Goal: Transaction & Acquisition: Purchase product/service

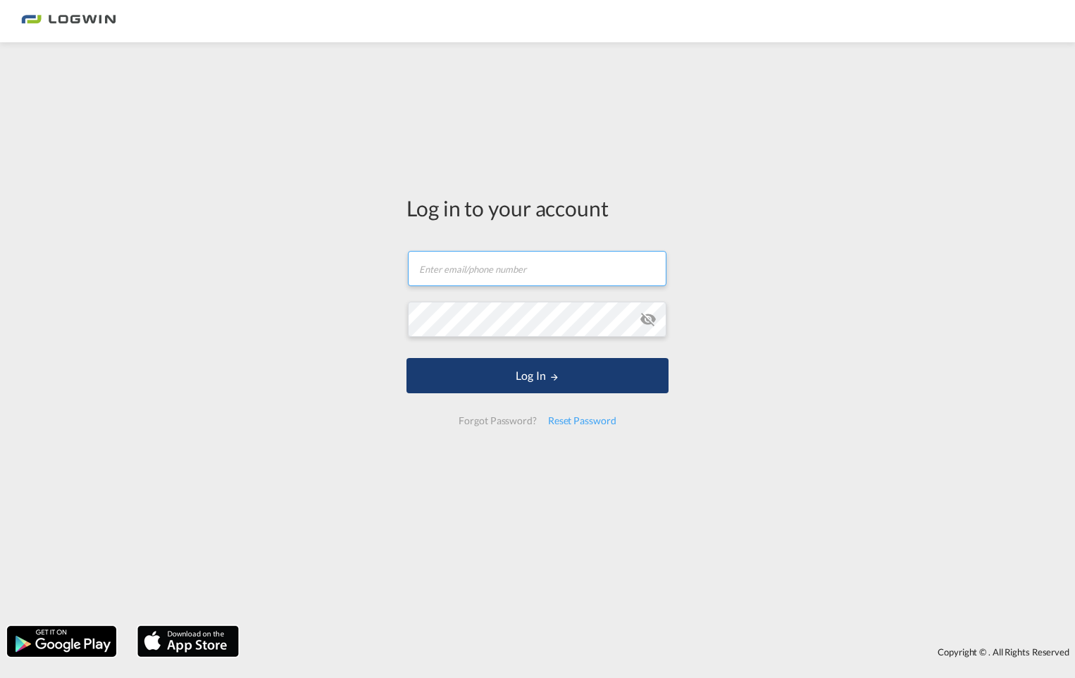
type input "[EMAIL_ADDRESS][PERSON_NAME][DOMAIN_NAME]"
click at [622, 374] on button "Log In" at bounding box center [538, 375] width 262 height 35
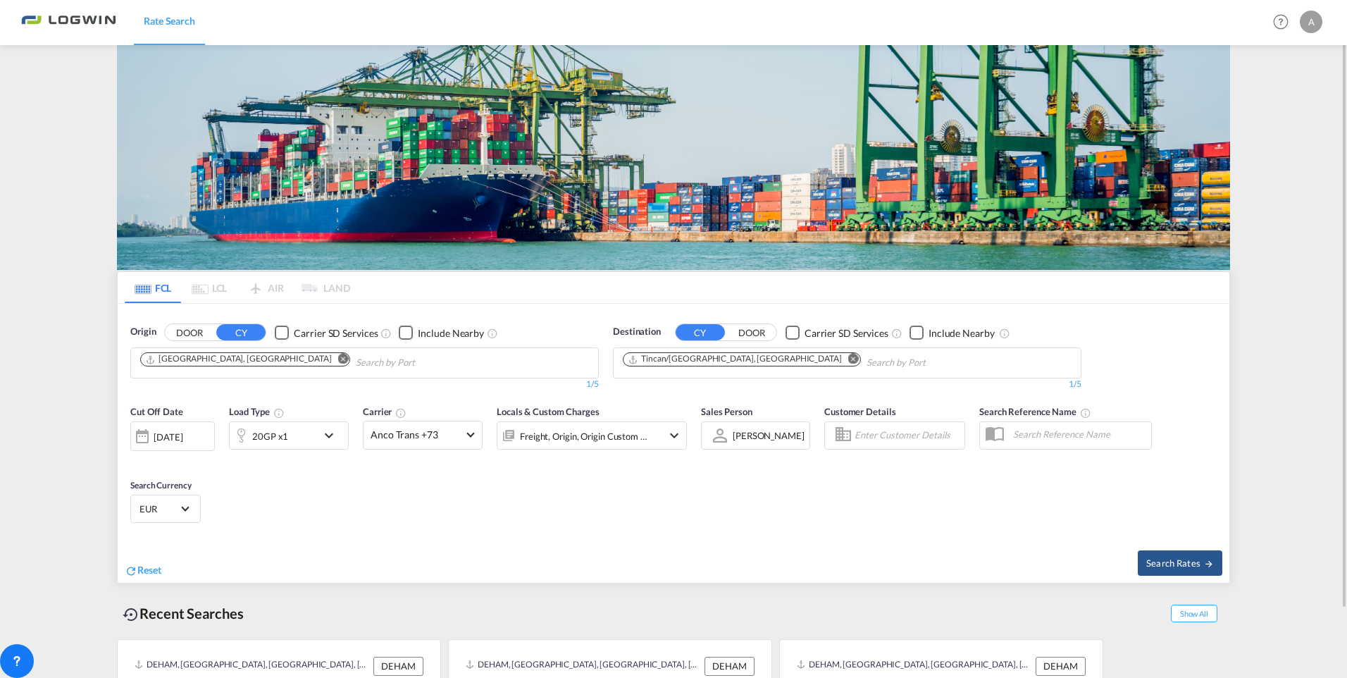
click at [848, 361] on md-icon "Remove" at bounding box center [853, 359] width 11 height 11
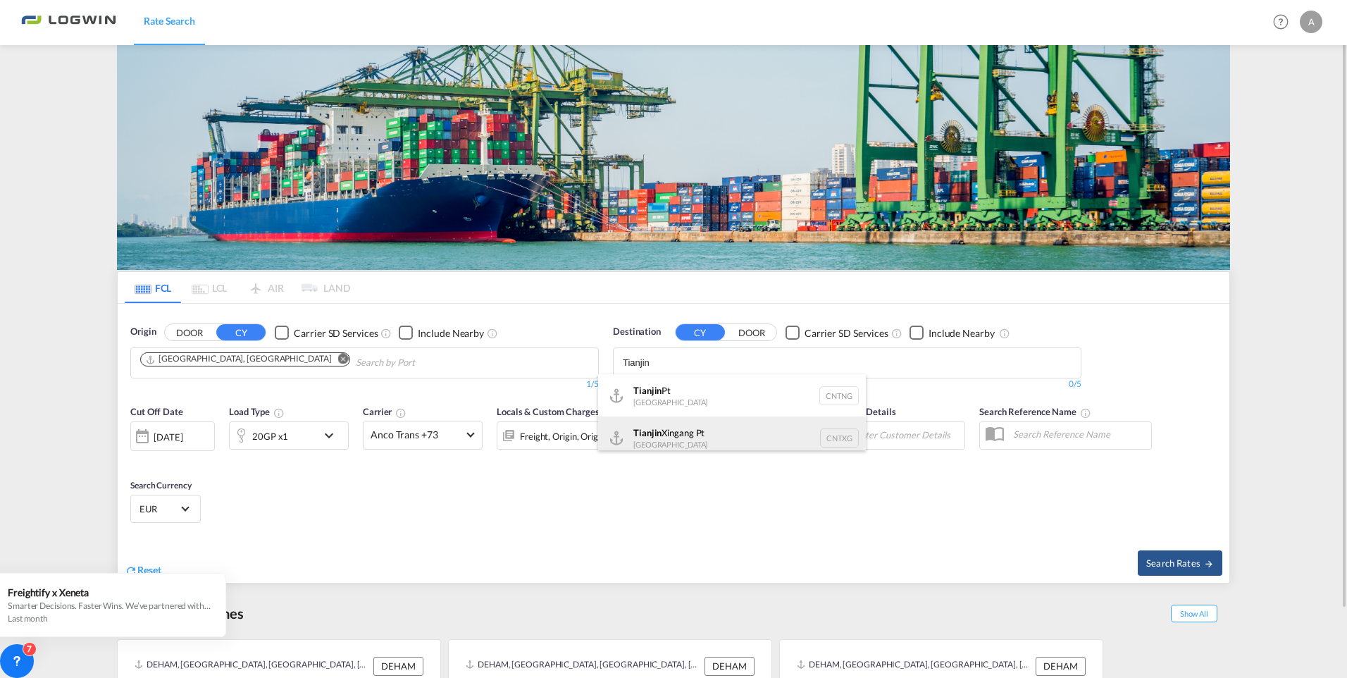
type input "Tianjin"
click at [729, 430] on div "Tianjin Xingang Pt China CNTXG" at bounding box center [732, 437] width 268 height 42
click at [326, 438] on md-icon "icon-chevron-down" at bounding box center [333, 435] width 24 height 17
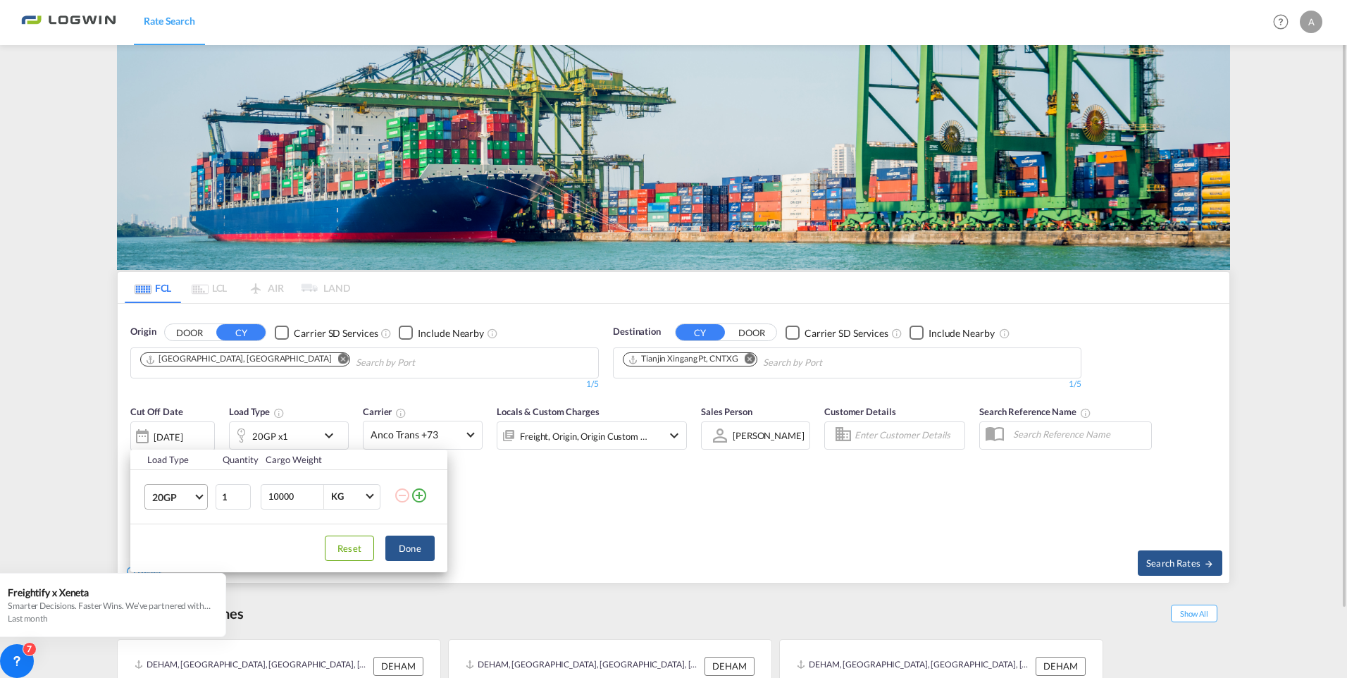
click at [202, 499] on md-select-value "20GP" at bounding box center [179, 497] width 56 height 24
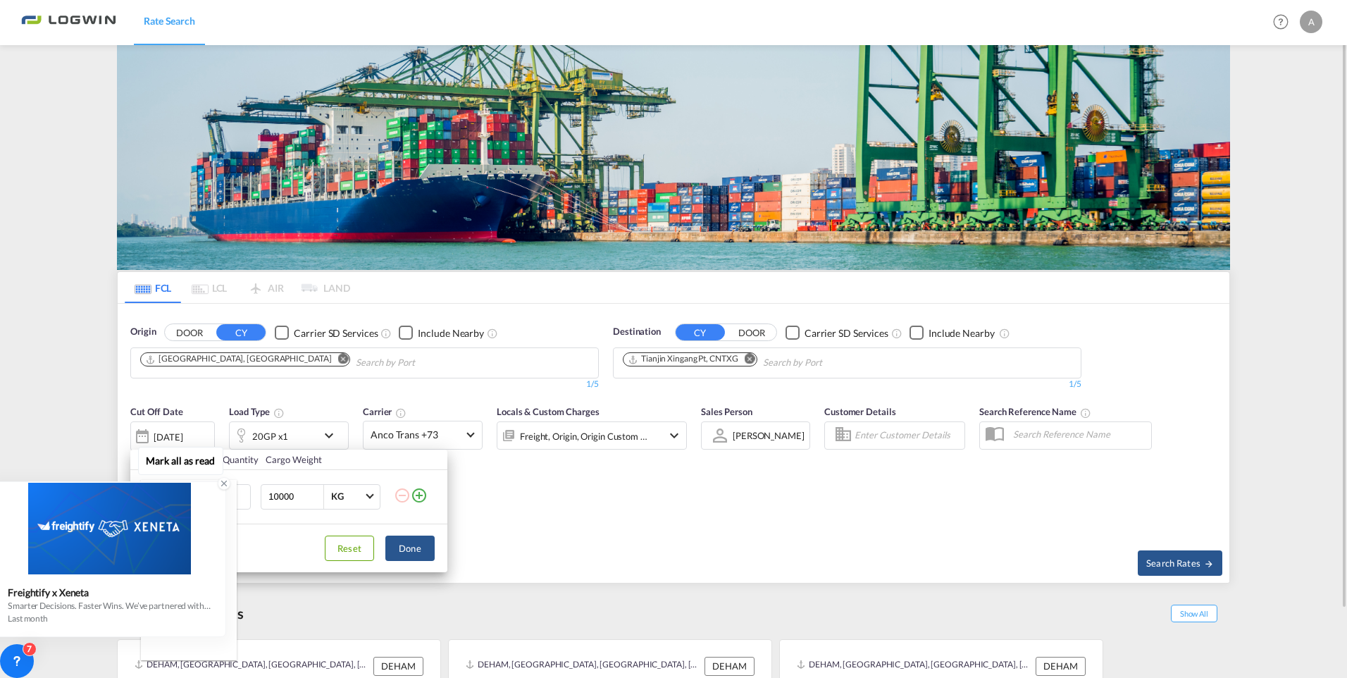
click at [186, 561] on div at bounding box center [109, 529] width 231 height 92
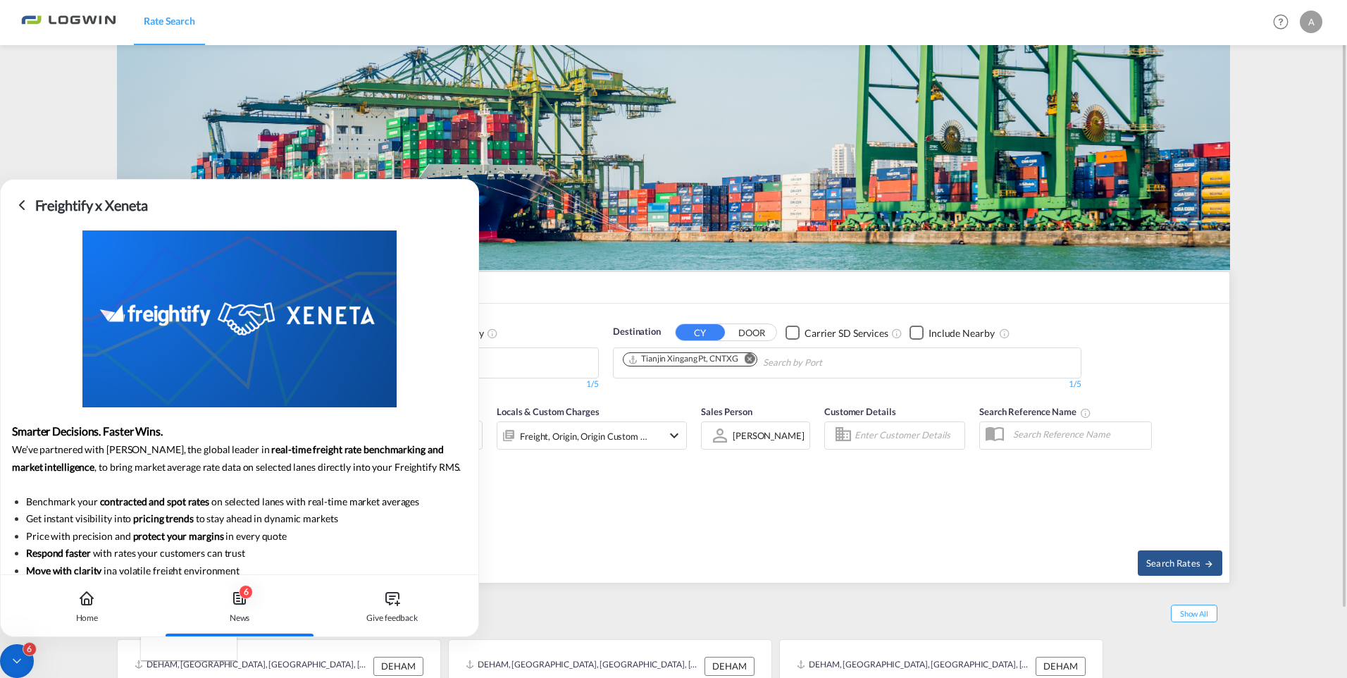
click at [653, 567] on md-backdrop at bounding box center [673, 339] width 1347 height 678
click at [626, 527] on div "Load Type Quantity Cargo Weight 20GP 1 10000 KG KG Load type addition is restri…" at bounding box center [673, 339] width 1347 height 678
click at [338, 350] on div at bounding box center [240, 318] width 478 height 177
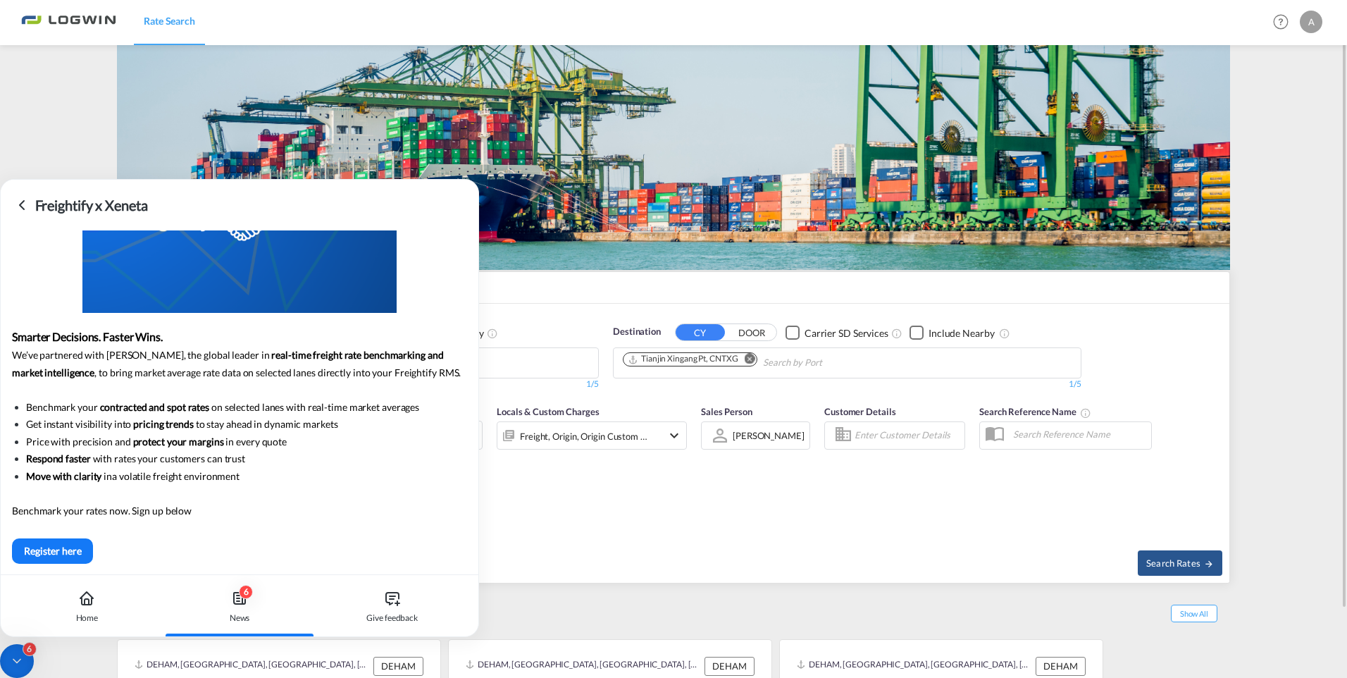
scroll to position [98, 0]
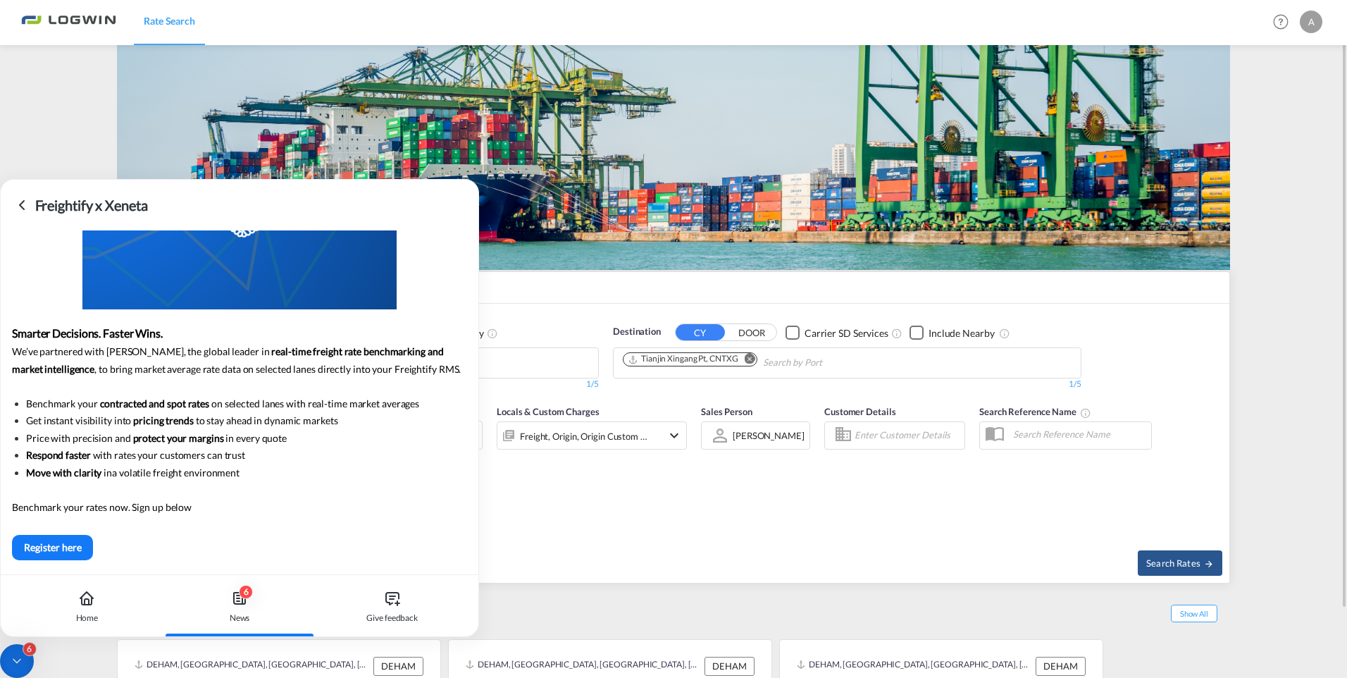
click at [566, 522] on div "Cut Off Date [DATE] [DATE] Load Type 20GP x1 Carrier Anco Trans +73 Online Rate…" at bounding box center [674, 465] width 1112 height 137
click at [25, 206] on icon at bounding box center [21, 205] width 17 height 17
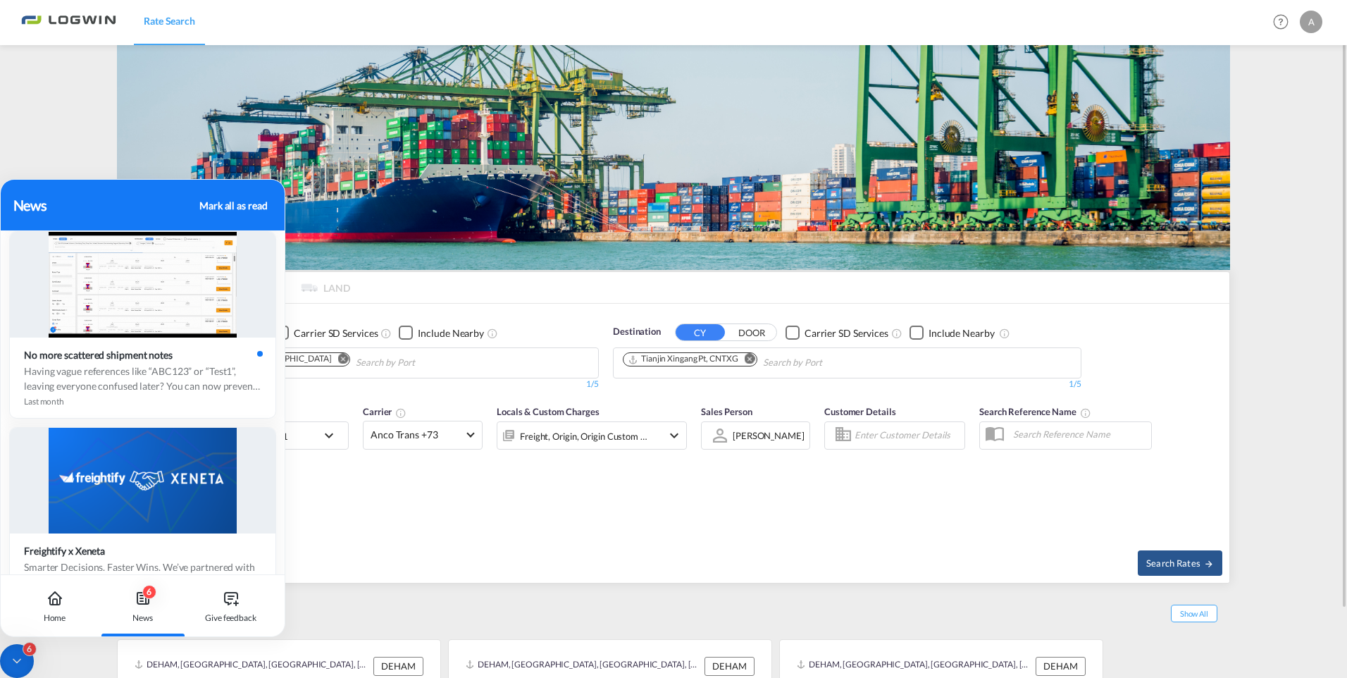
click at [421, 515] on div "Cut Off Date [DATE] [DATE] Load Type 20GP x1 Carrier Anco Trans +73 Online Rate…" at bounding box center [674, 465] width 1112 height 137
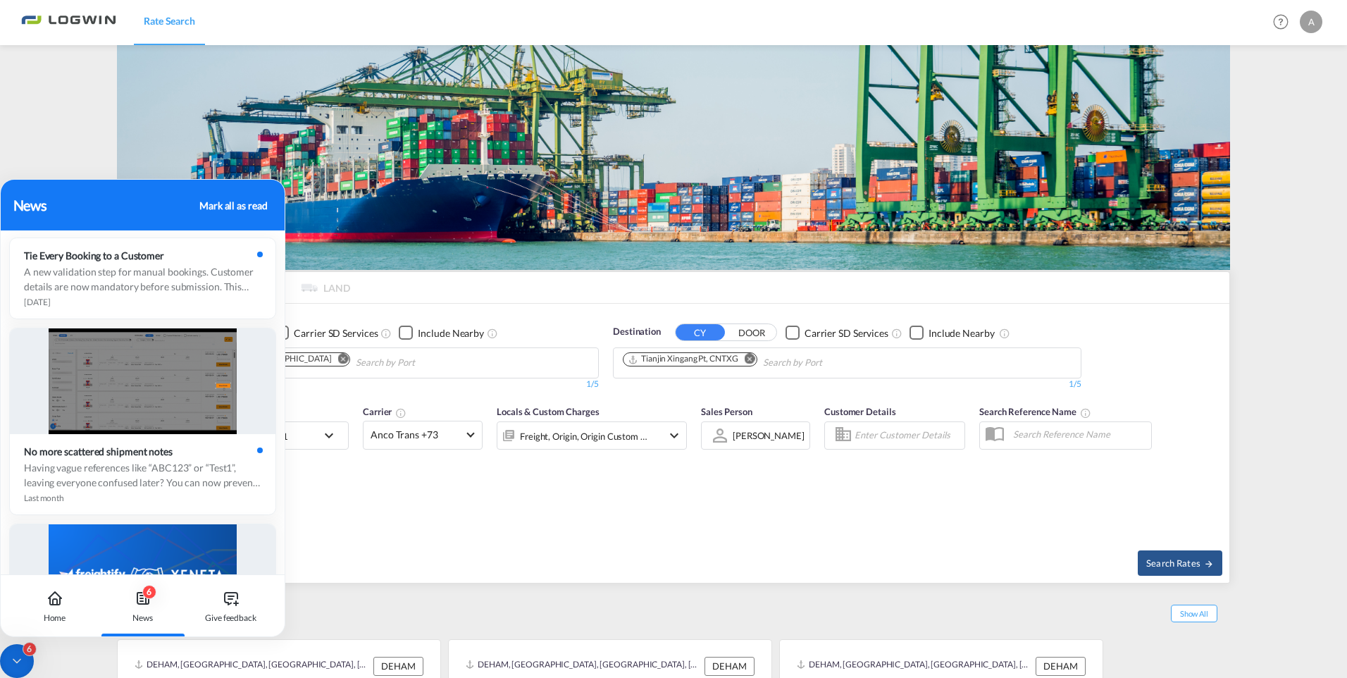
scroll to position [0, 0]
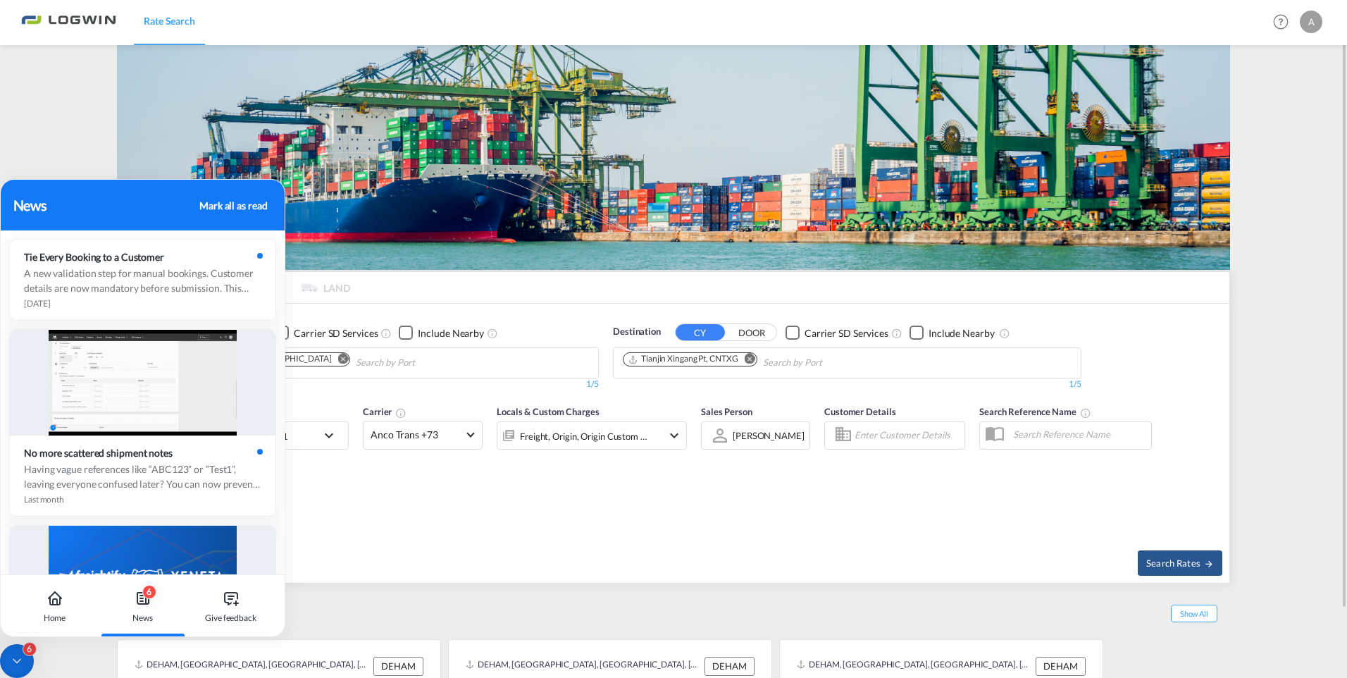
click at [77, 115] on md-content "Rate Search Help Resources Product Release A My Profile Logout FCL LCL AIR LAND…" at bounding box center [673, 339] width 1347 height 678
drag, startPoint x: 112, startPoint y: 213, endPoint x: 101, endPoint y: 564, distance: 351.0
click at [101, 564] on div "News Mark all as read Tie Every Booking to a Customer A new validation step for…" at bounding box center [142, 408] width 285 height 458
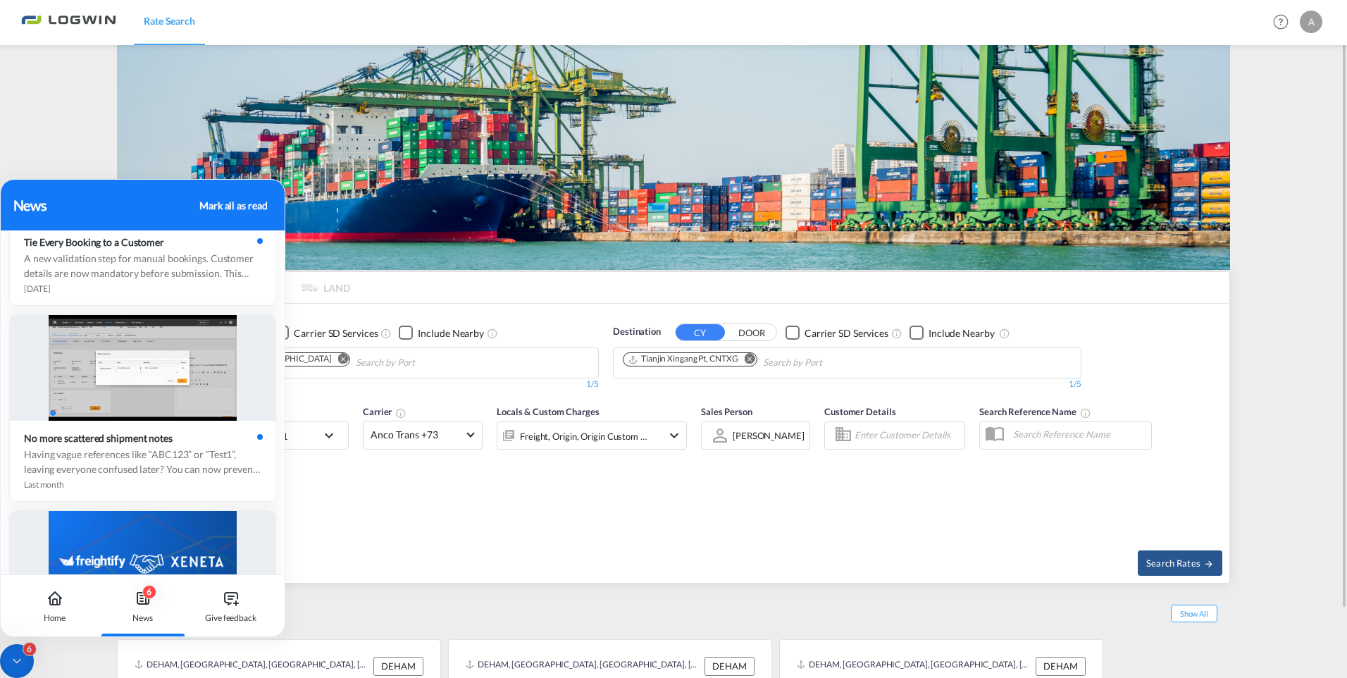
click at [35, 666] on md-content "Rate Search Help Resources Product Release A My Profile Logout FCL LCL AIR LAND…" at bounding box center [673, 339] width 1347 height 678
click at [10, 663] on icon at bounding box center [17, 661] width 14 height 14
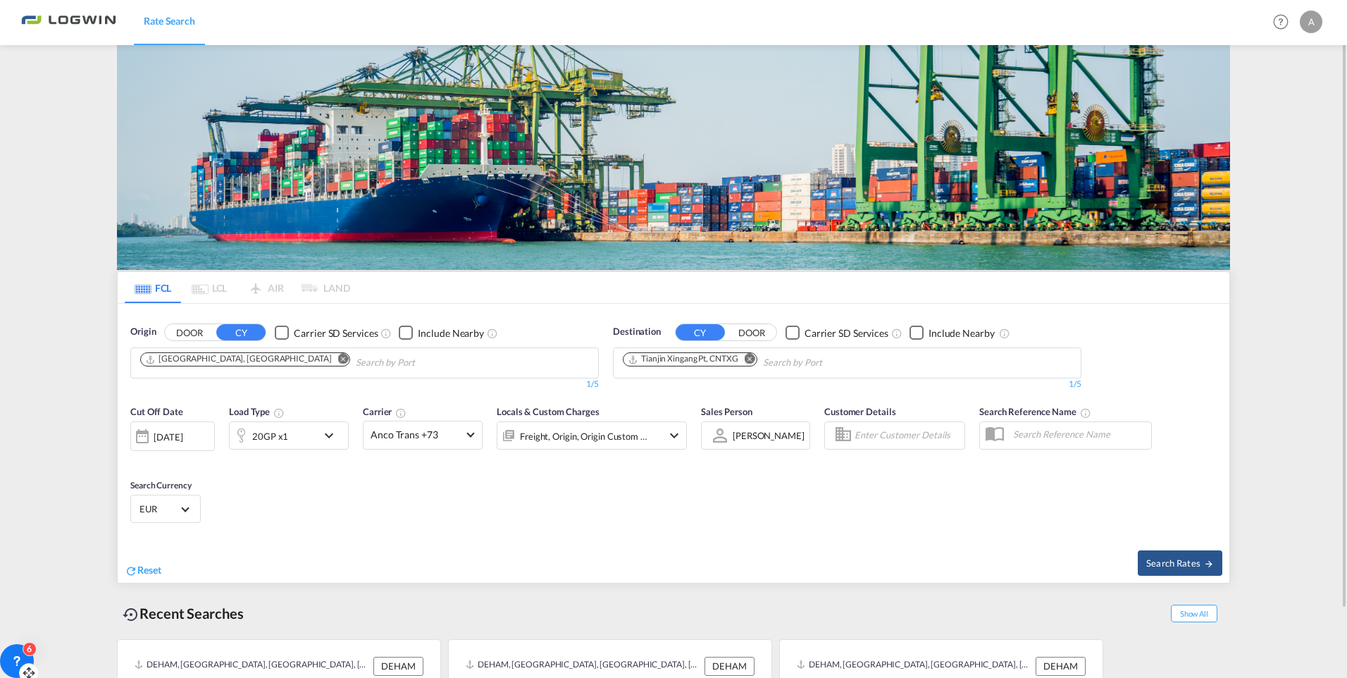
click at [184, 513] on md-select-value "EUR" at bounding box center [165, 509] width 55 height 20
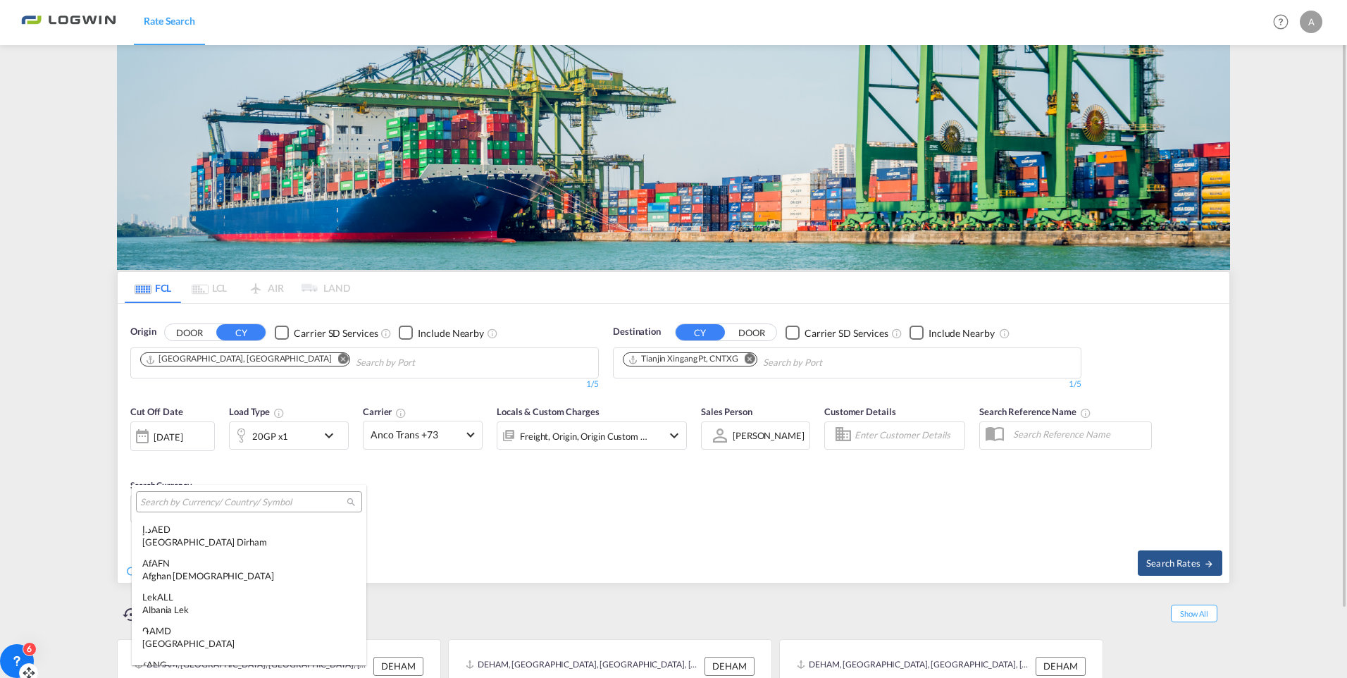
scroll to position [1415, 0]
click at [183, 498] on input "search" at bounding box center [243, 502] width 206 height 13
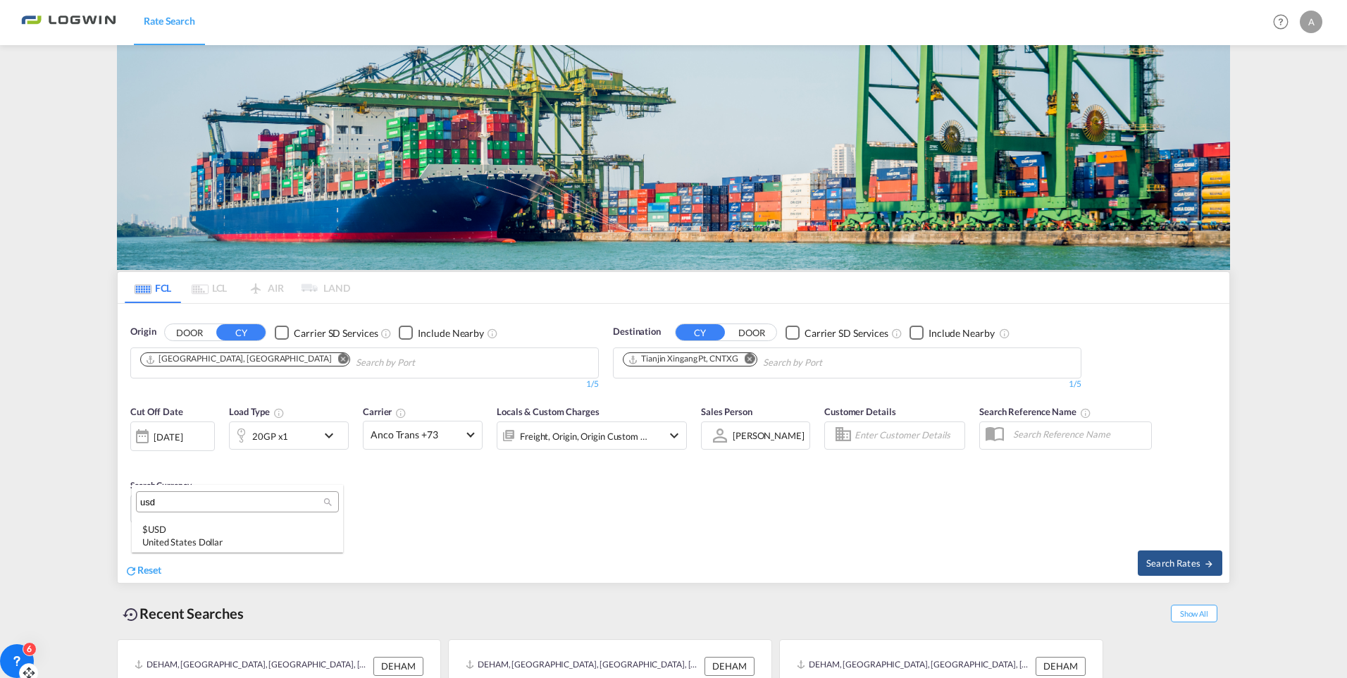
type input "usd"
click at [180, 528] on div "$ USD United States Dollar" at bounding box center [237, 535] width 190 height 25
click at [328, 438] on md-icon "icon-chevron-down" at bounding box center [333, 435] width 24 height 17
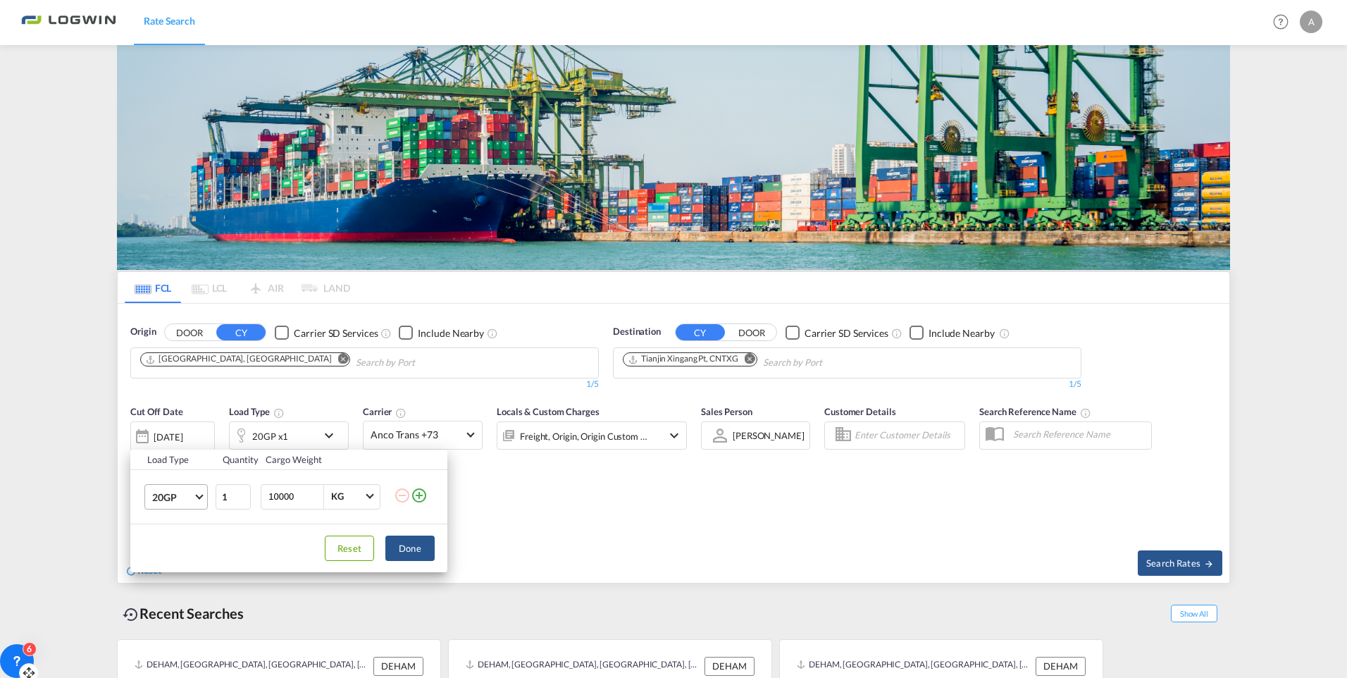
click at [194, 497] on md-select-value "20GP" at bounding box center [179, 497] width 56 height 24
click at [178, 560] on div "40HC" at bounding box center [165, 564] width 26 height 14
drag, startPoint x: 292, startPoint y: 499, endPoint x: 235, endPoint y: 497, distance: 57.1
click at [235, 497] on tr "40HC 1 10000 KG KG" at bounding box center [288, 496] width 317 height 54
type input "20000"
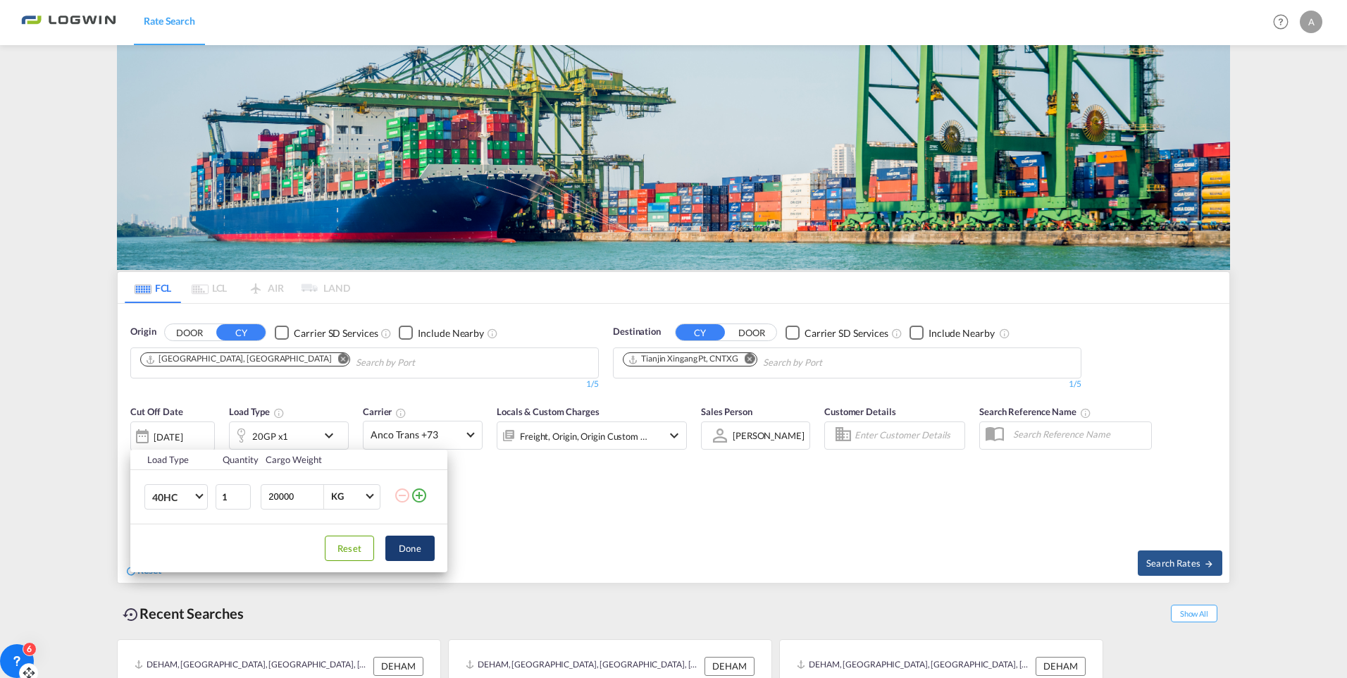
click at [426, 552] on button "Done" at bounding box center [409, 547] width 49 height 25
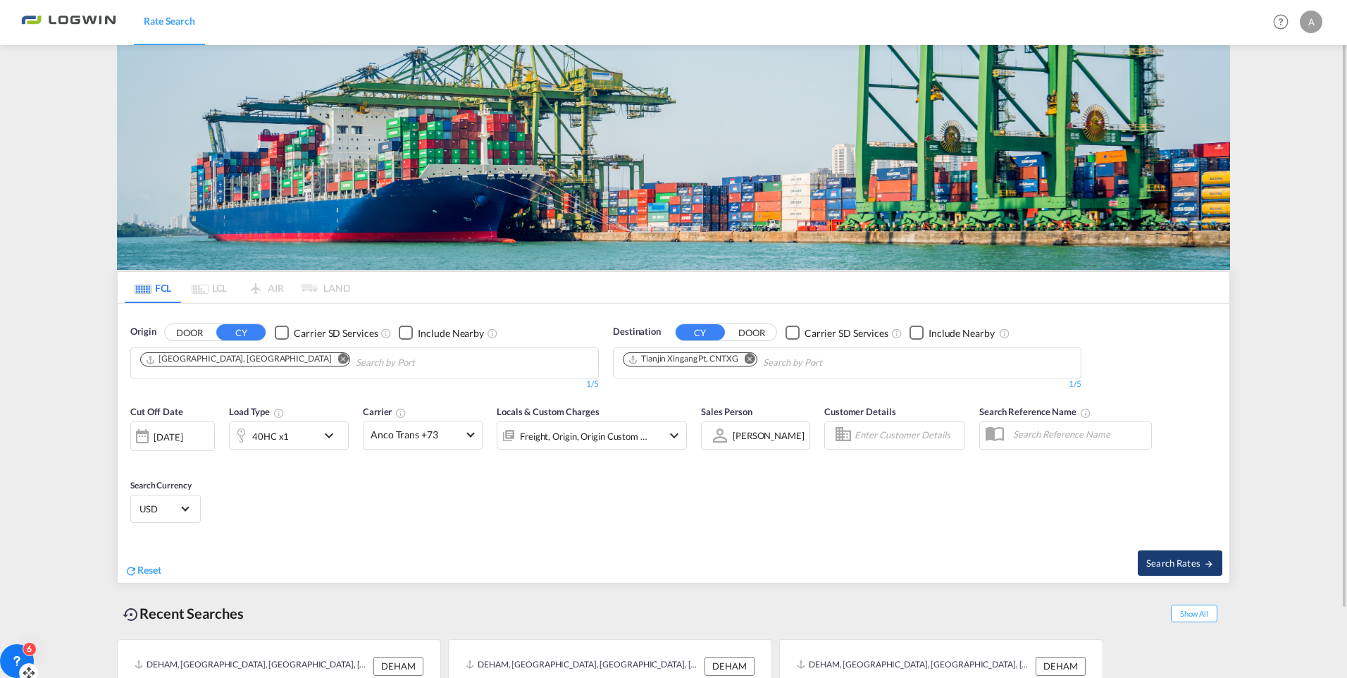
click at [1074, 560] on span "Search Rates" at bounding box center [1180, 562] width 68 height 11
type input "DEHAM to CNTXG / [DATE]"
